Goal: Entertainment & Leisure: Consume media (video, audio)

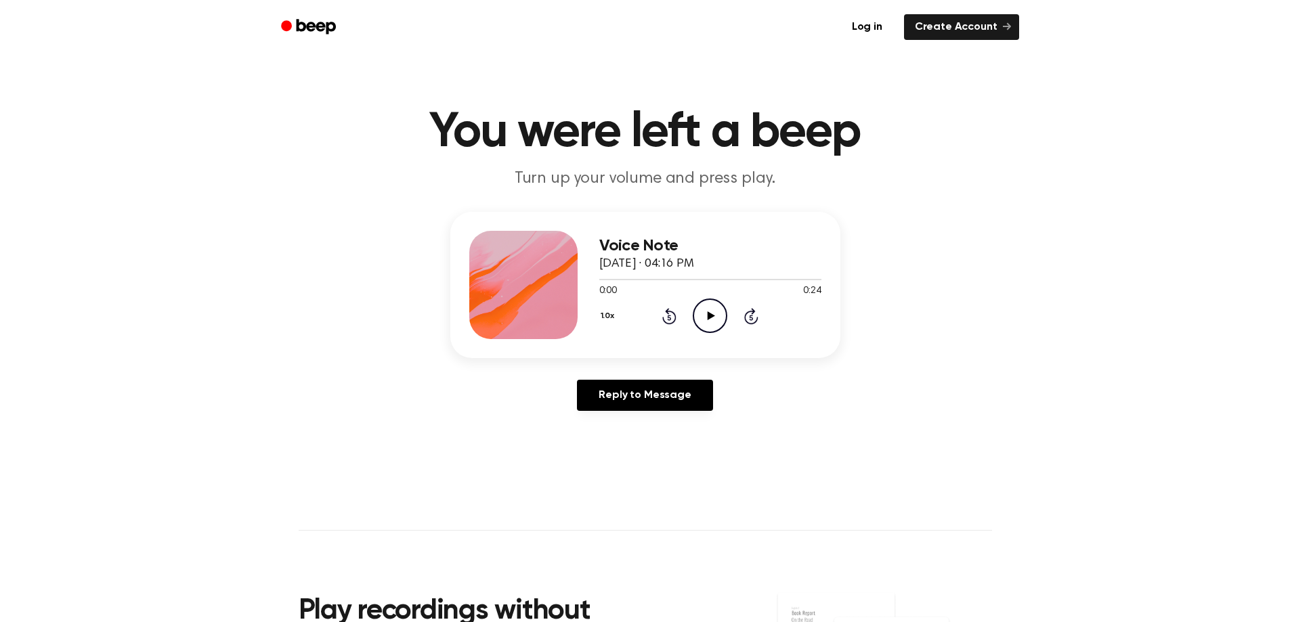
click at [698, 313] on icon "Play Audio" at bounding box center [710, 316] width 35 height 35
click at [711, 308] on icon "Play Audio" at bounding box center [710, 316] width 35 height 35
click at [708, 326] on icon "Play Audio" at bounding box center [710, 316] width 35 height 35
